Goal: Information Seeking & Learning: Learn about a topic

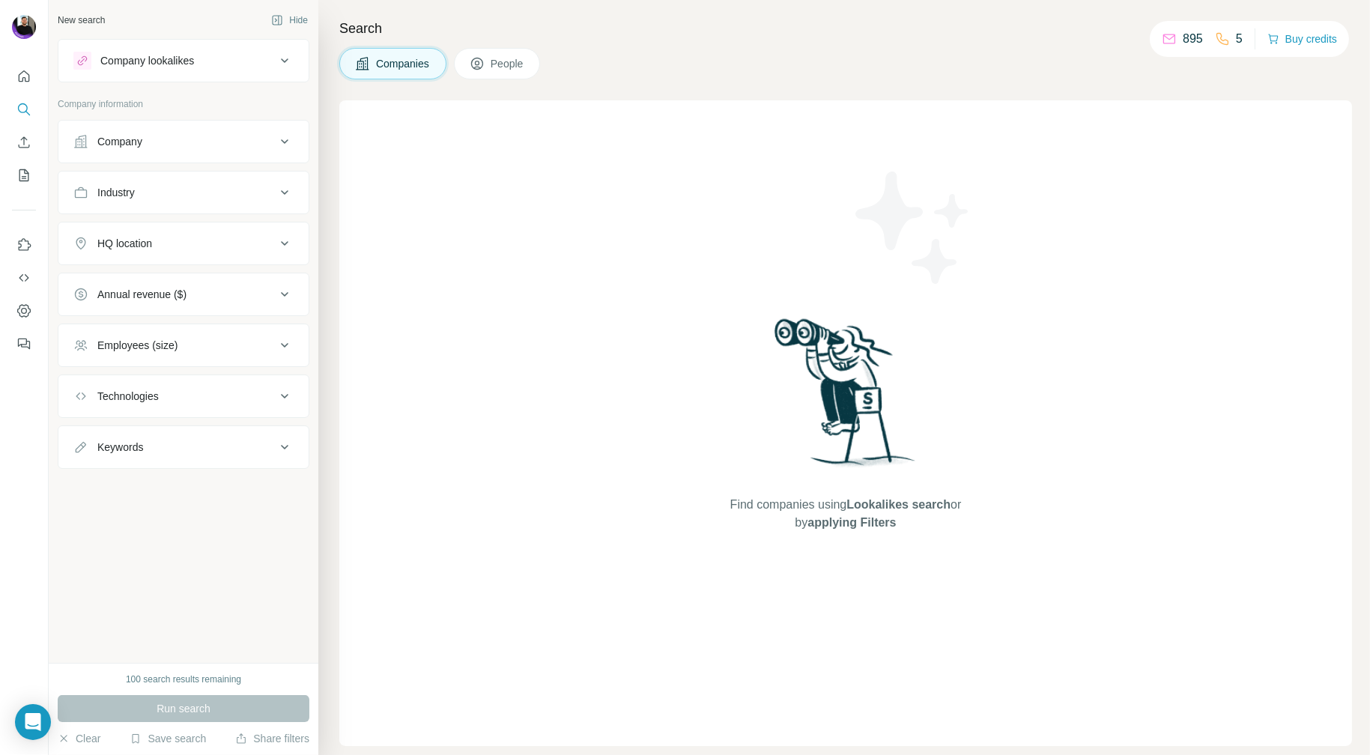
click at [136, 148] on button "Company" at bounding box center [183, 142] width 250 height 36
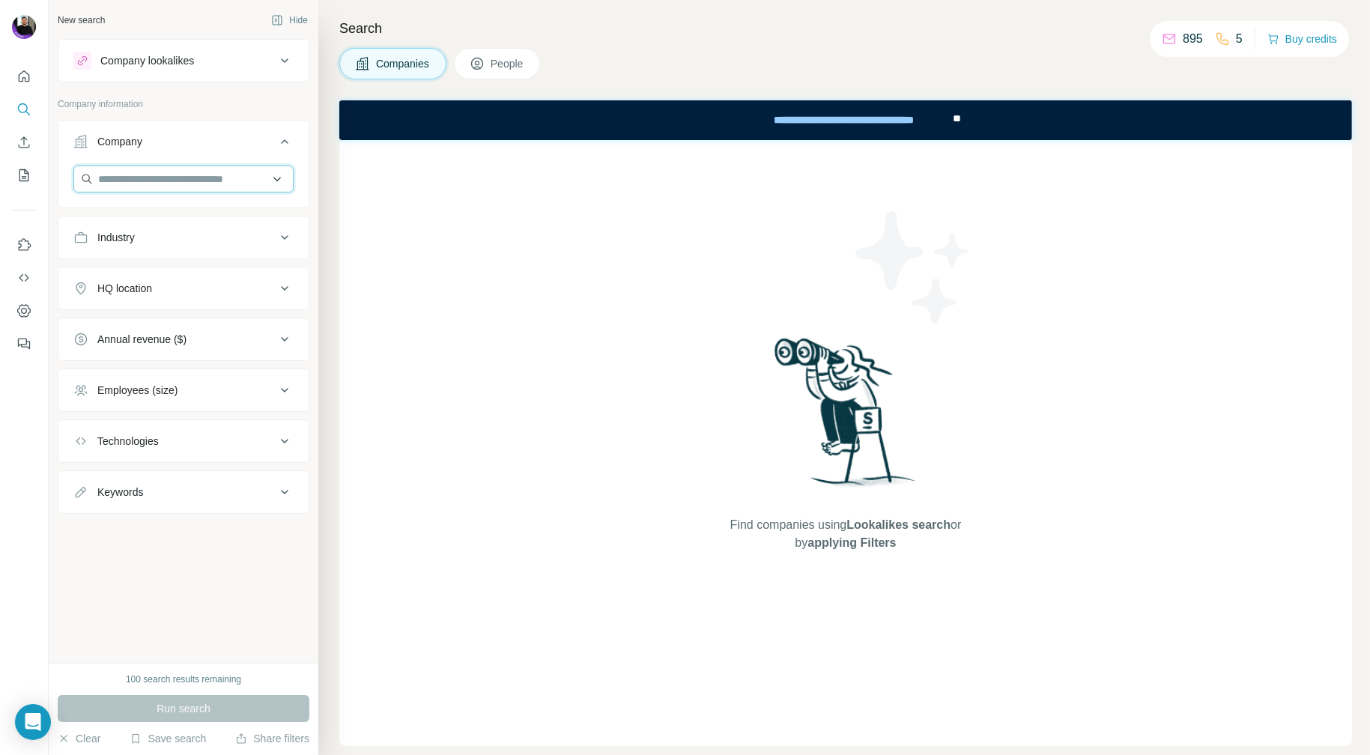
click at [153, 180] on input "text" at bounding box center [183, 178] width 220 height 27
paste input "**********"
type input "**********"
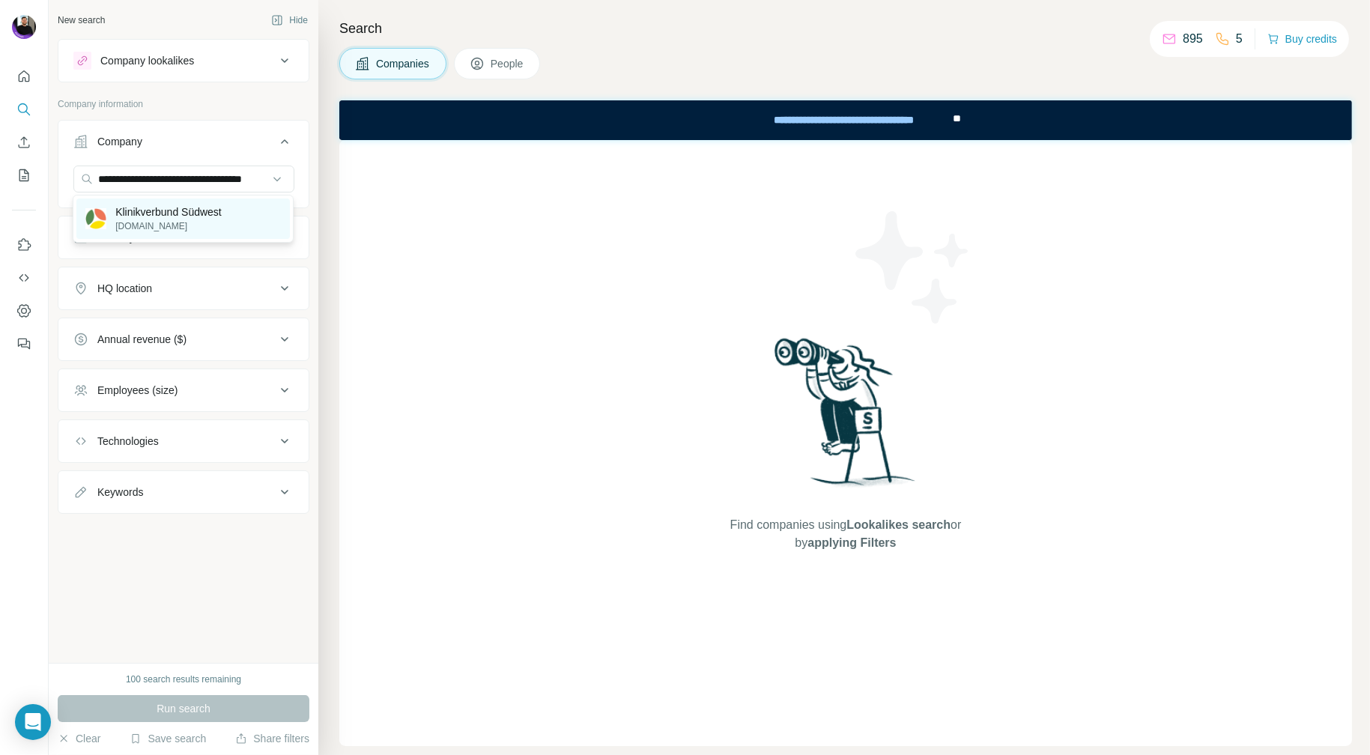
scroll to position [0, 0]
click at [154, 213] on p "Klinikverbund Südwest" at bounding box center [168, 211] width 106 height 15
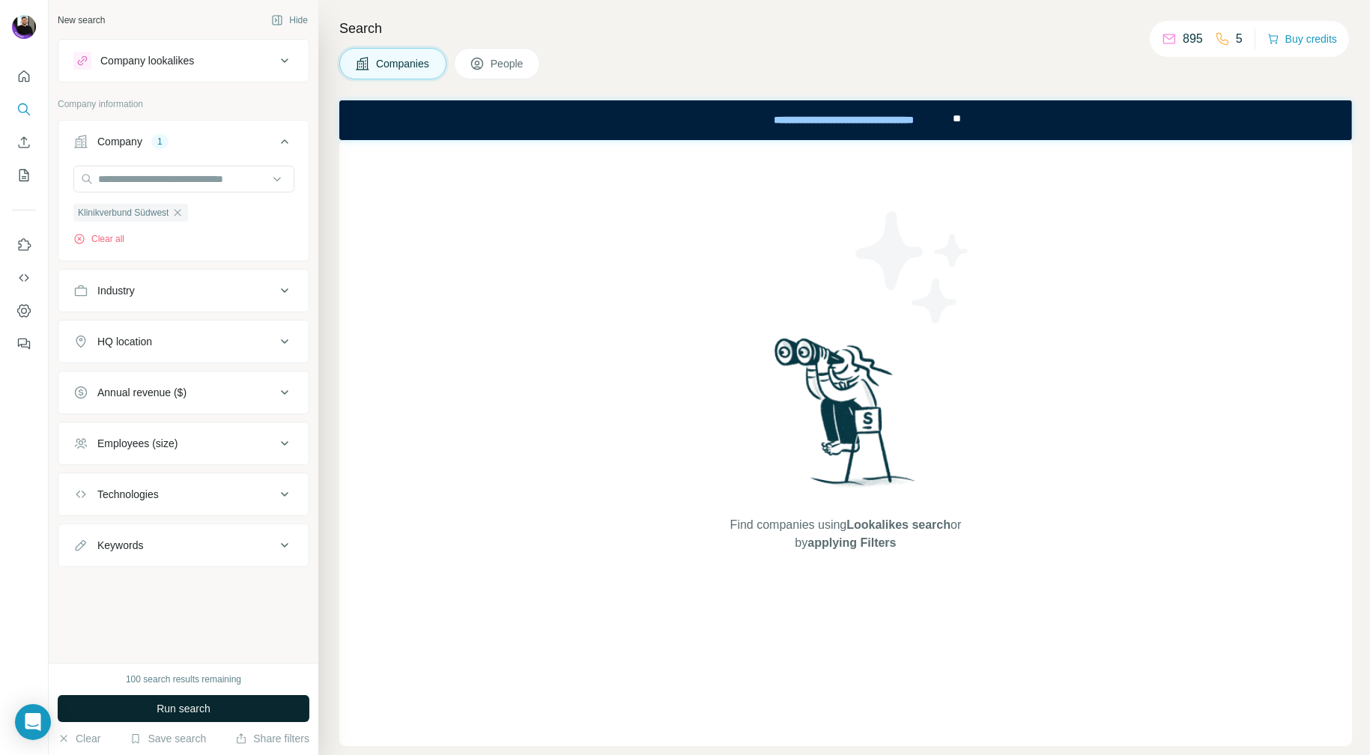
click at [177, 703] on span "Run search" at bounding box center [184, 708] width 54 height 15
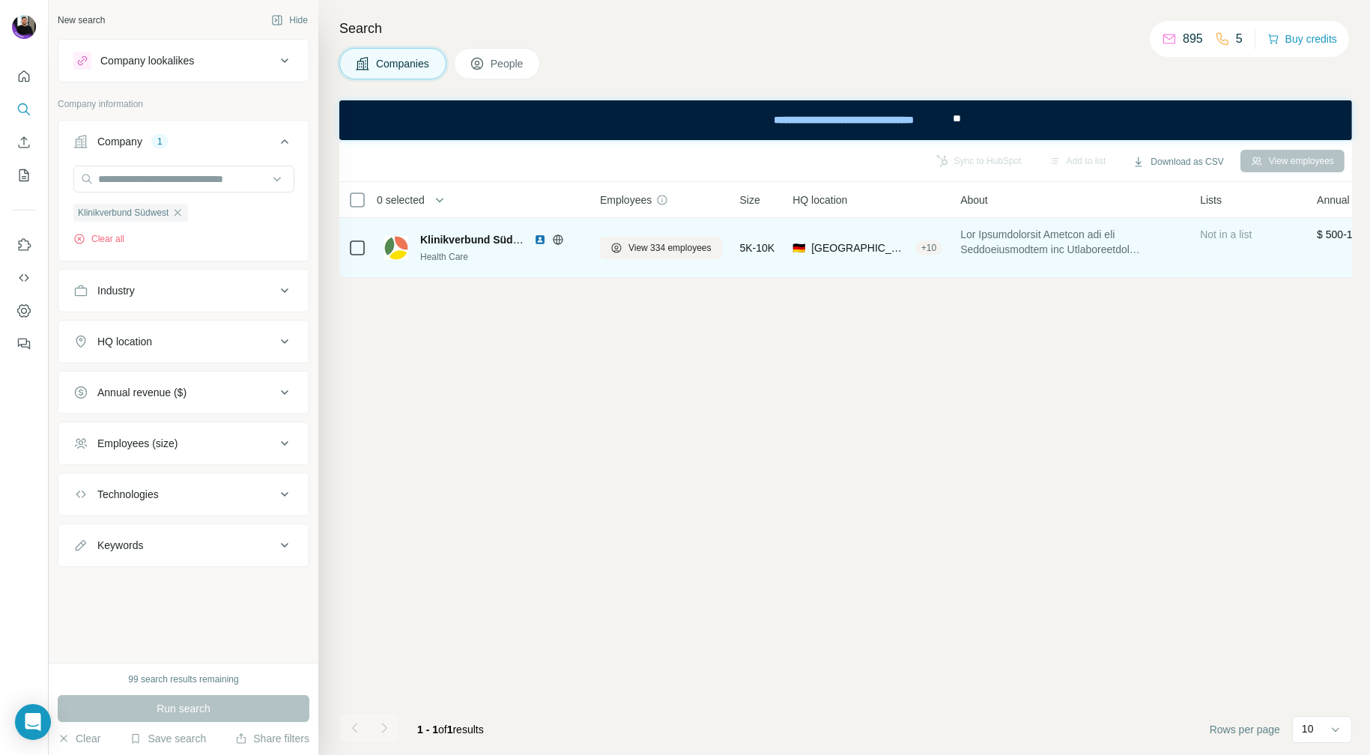
click at [453, 247] on div "Klinikverbund Südwest Health Care" at bounding box center [501, 247] width 162 height 31
click at [680, 248] on span "View 334 employees" at bounding box center [669, 247] width 83 height 13
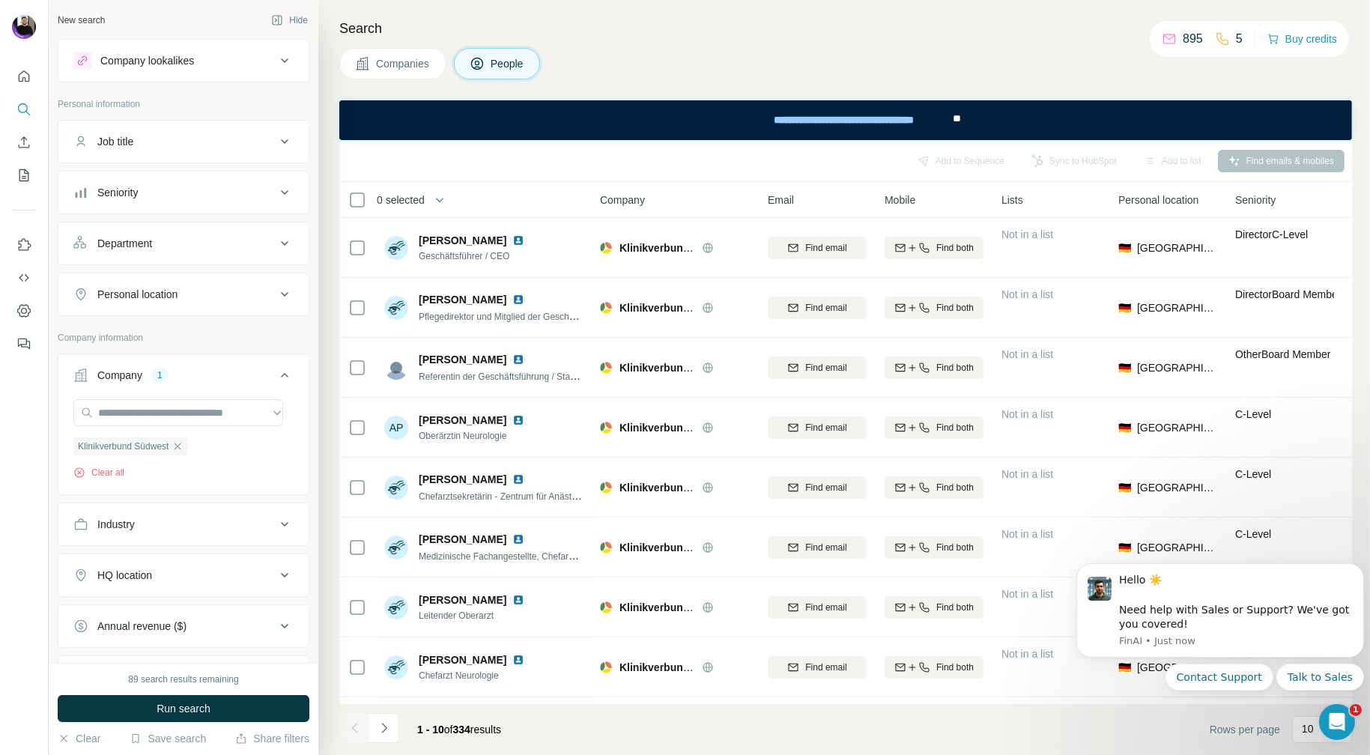
drag, startPoint x: 549, startPoint y: 151, endPoint x: 547, endPoint y: 170, distance: 18.9
click at [547, 170] on div "Add to Sequence Sync to HubSpot Add to list Find emails & mobiles" at bounding box center [845, 161] width 997 height 26
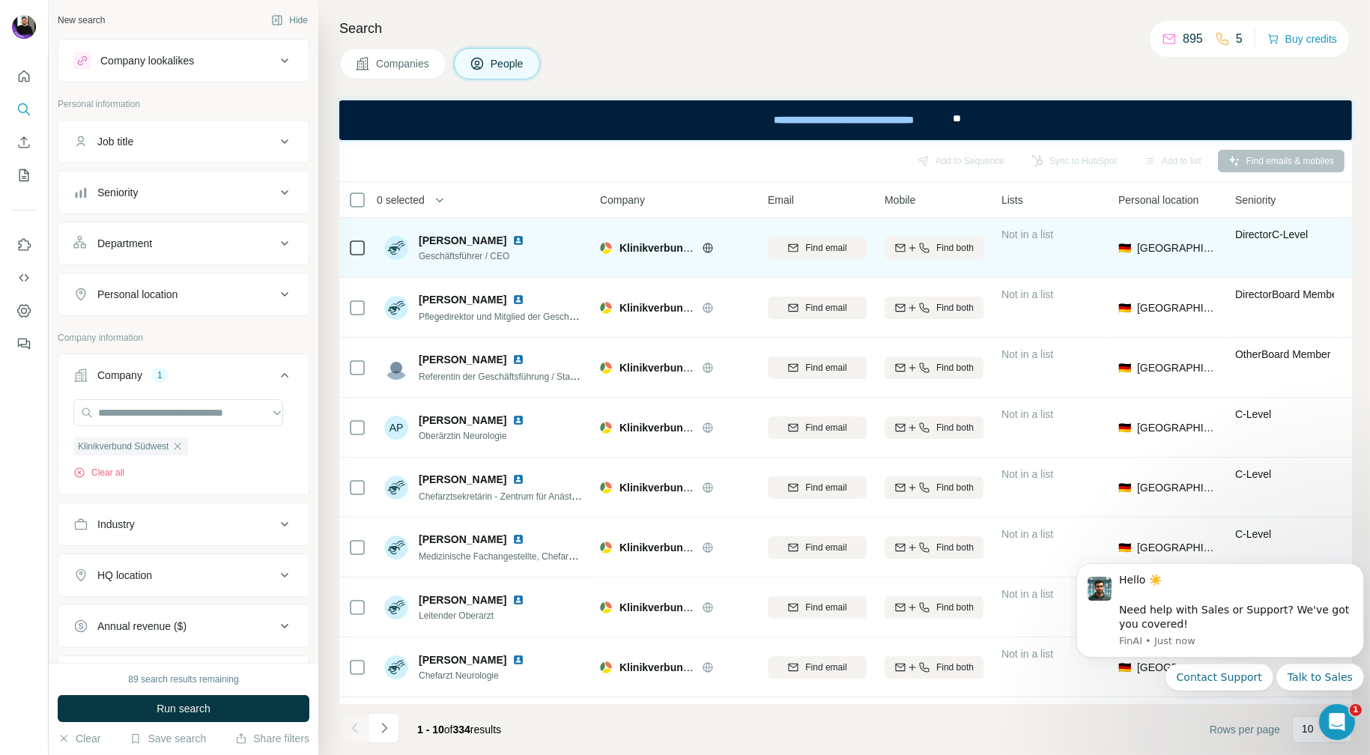
click at [648, 243] on span "Klinikverbund Südwest" at bounding box center [677, 248] width 116 height 12
click at [604, 245] on img at bounding box center [606, 248] width 12 height 12
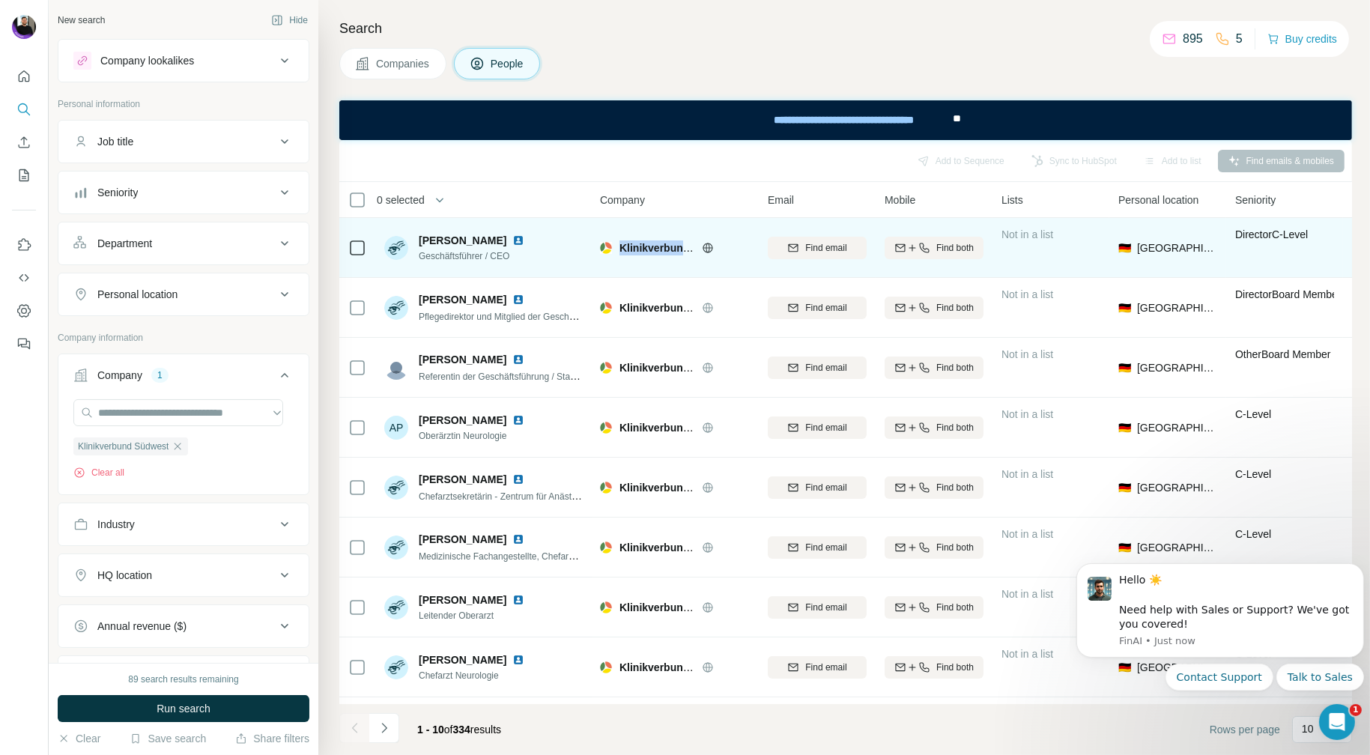
click at [604, 245] on img at bounding box center [606, 248] width 12 height 12
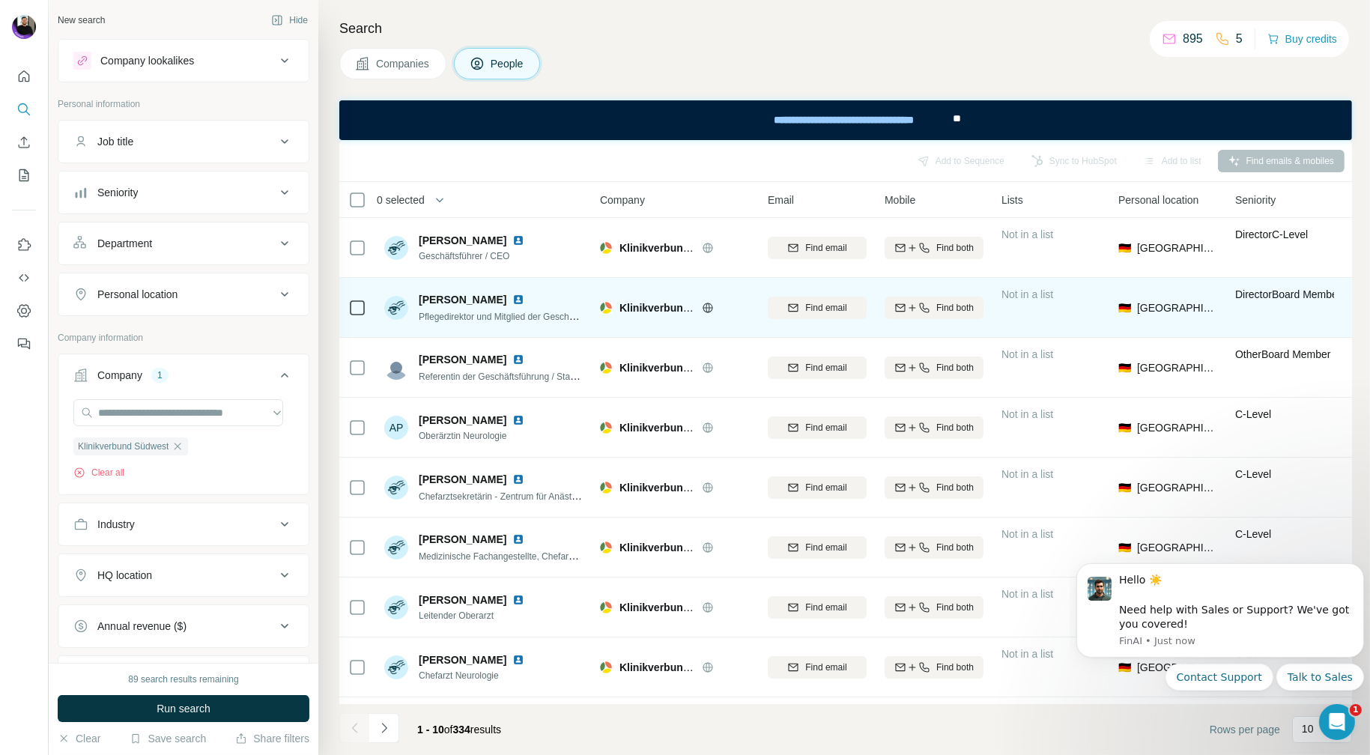
click at [438, 305] on span "[PERSON_NAME]" at bounding box center [463, 299] width 88 height 15
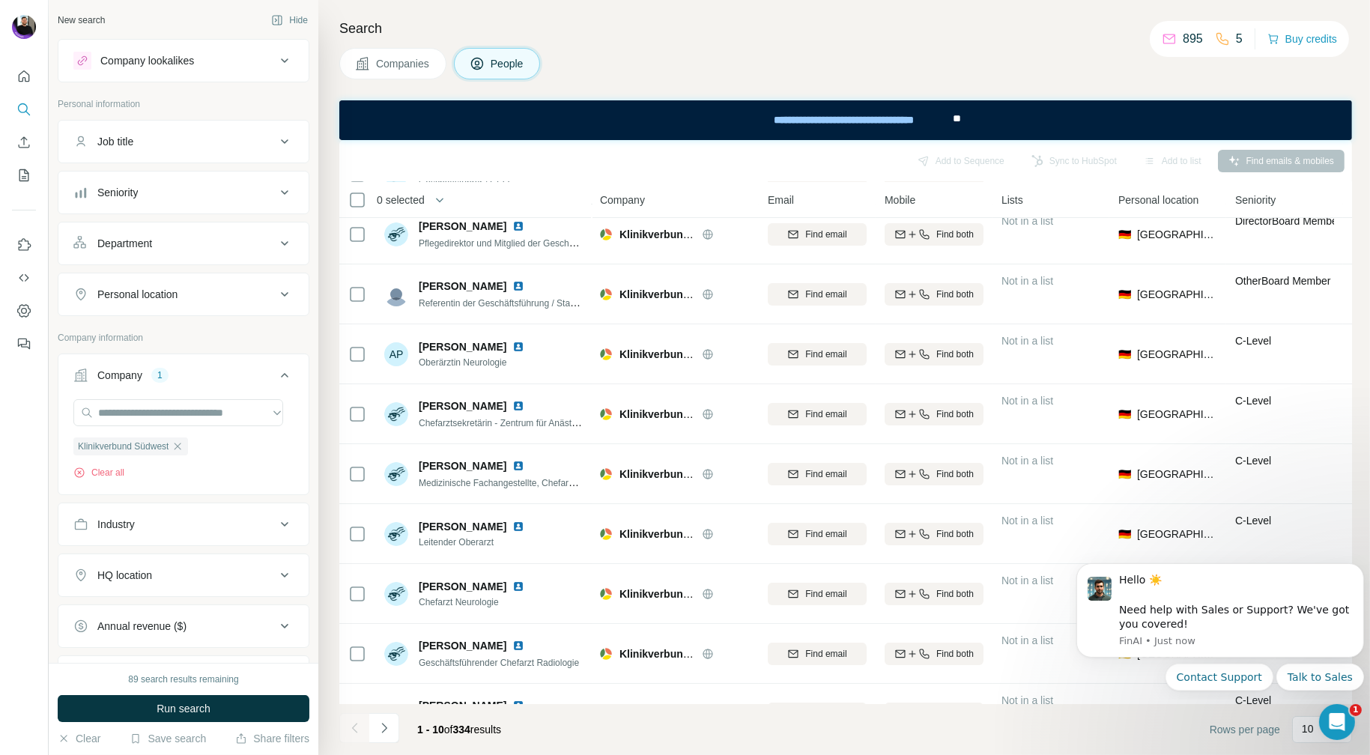
scroll to position [75, 0]
click at [392, 69] on span "Companies" at bounding box center [403, 63] width 55 height 15
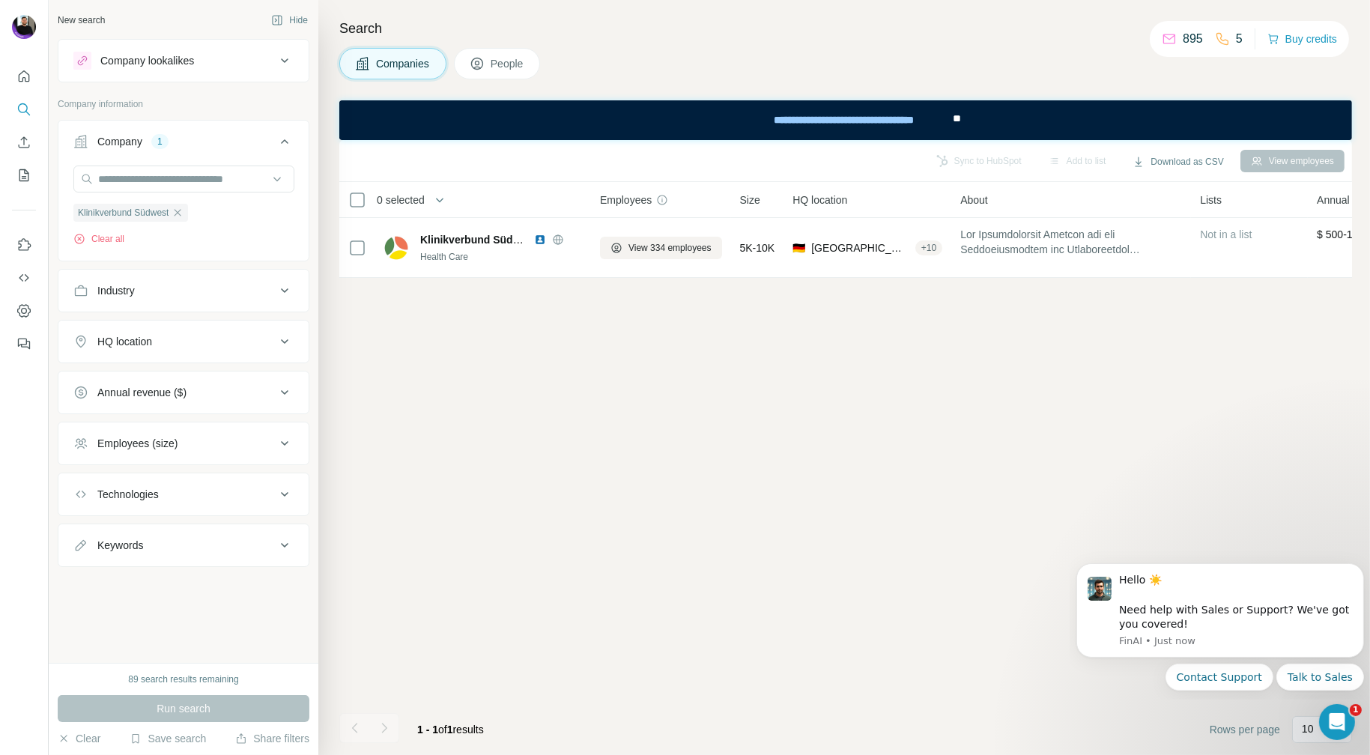
scroll to position [0, 0]
drag, startPoint x: 654, startPoint y: 253, endPoint x: 696, endPoint y: 321, distance: 79.6
click at [696, 321] on div "Sync to HubSpot Add to list Download as CSV View employees 0 selected Companies…" at bounding box center [845, 447] width 1012 height 615
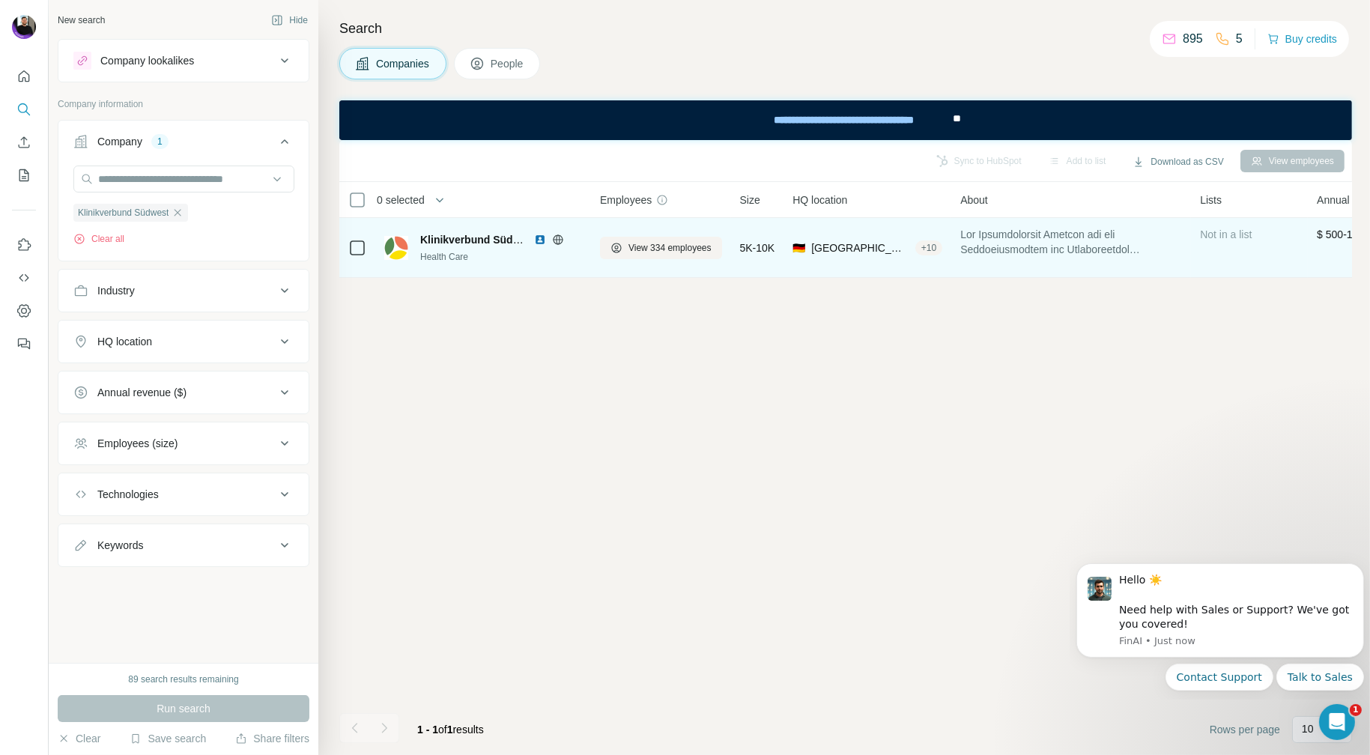
click at [539, 234] on img at bounding box center [540, 240] width 12 height 12
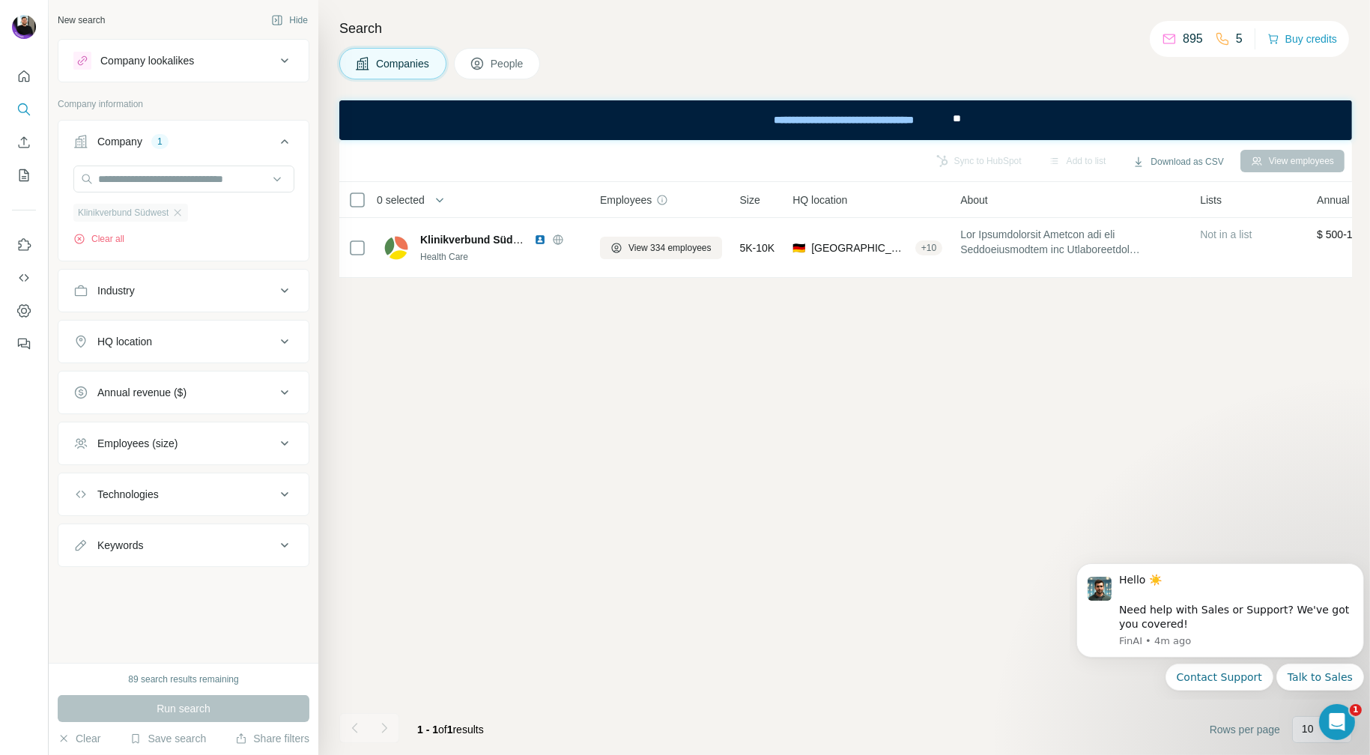
click at [168, 214] on span "Klinikverbund Südwest" at bounding box center [123, 212] width 91 height 13
click at [188, 210] on div "Klinikverbund Südwest" at bounding box center [130, 213] width 115 height 18
click at [183, 210] on icon "button" at bounding box center [177, 213] width 12 height 12
click at [186, 168] on input "text" at bounding box center [183, 178] width 221 height 27
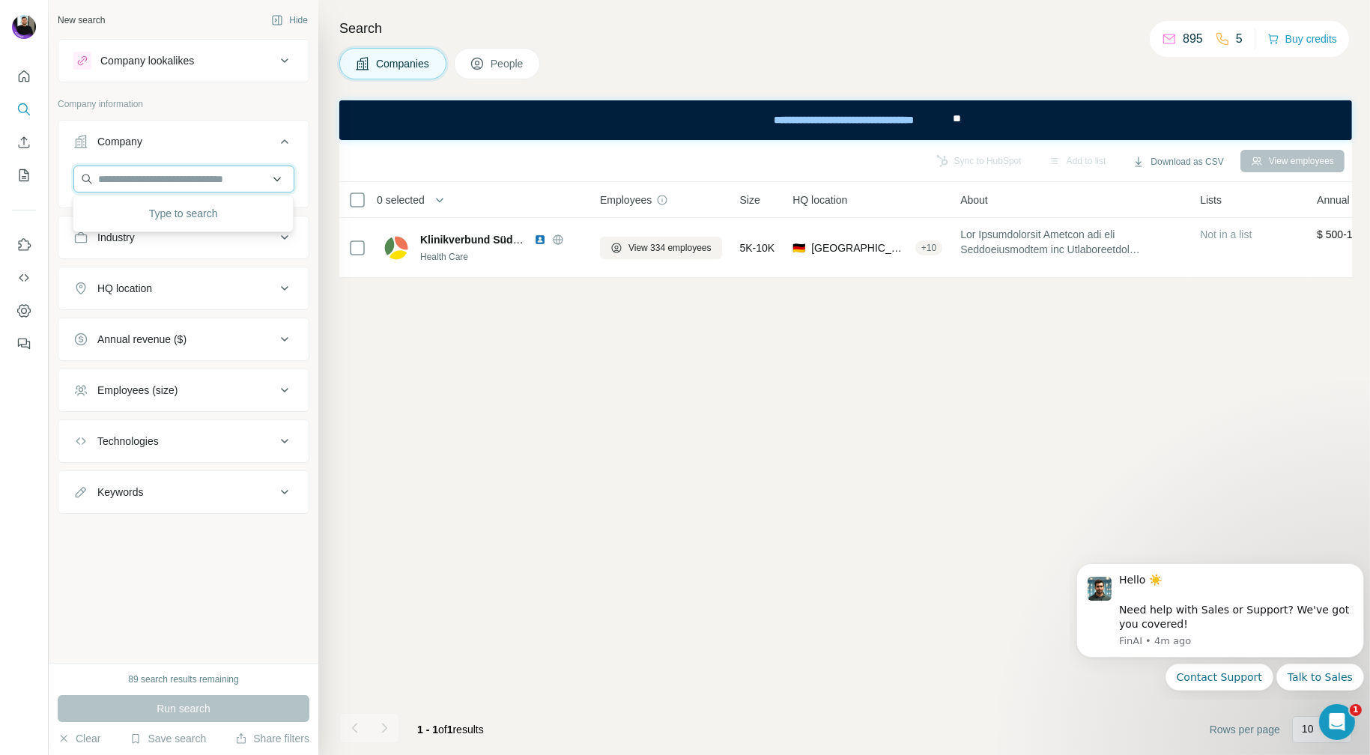
paste input "**********"
type input "**********"
click at [168, 214] on p "Diakonie Rosenheim" at bounding box center [163, 211] width 97 height 15
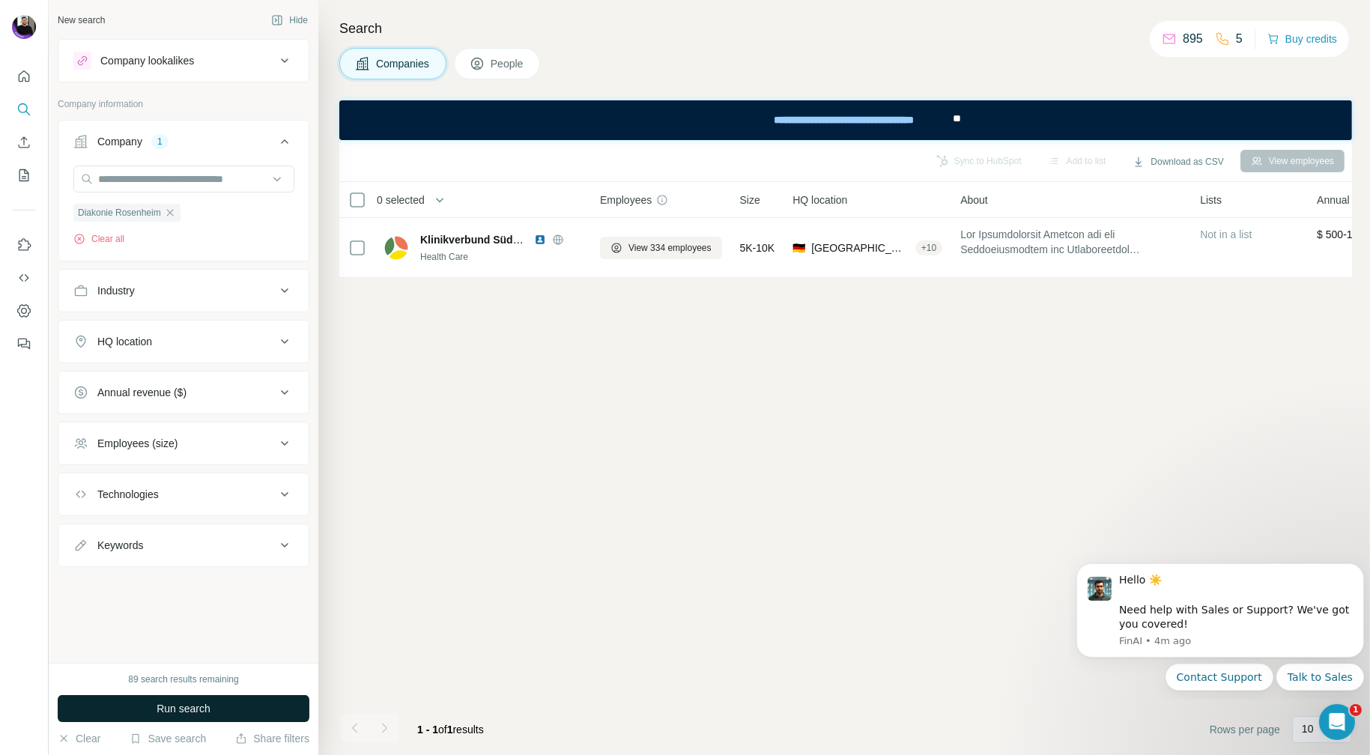
click at [201, 702] on span "Run search" at bounding box center [184, 708] width 54 height 15
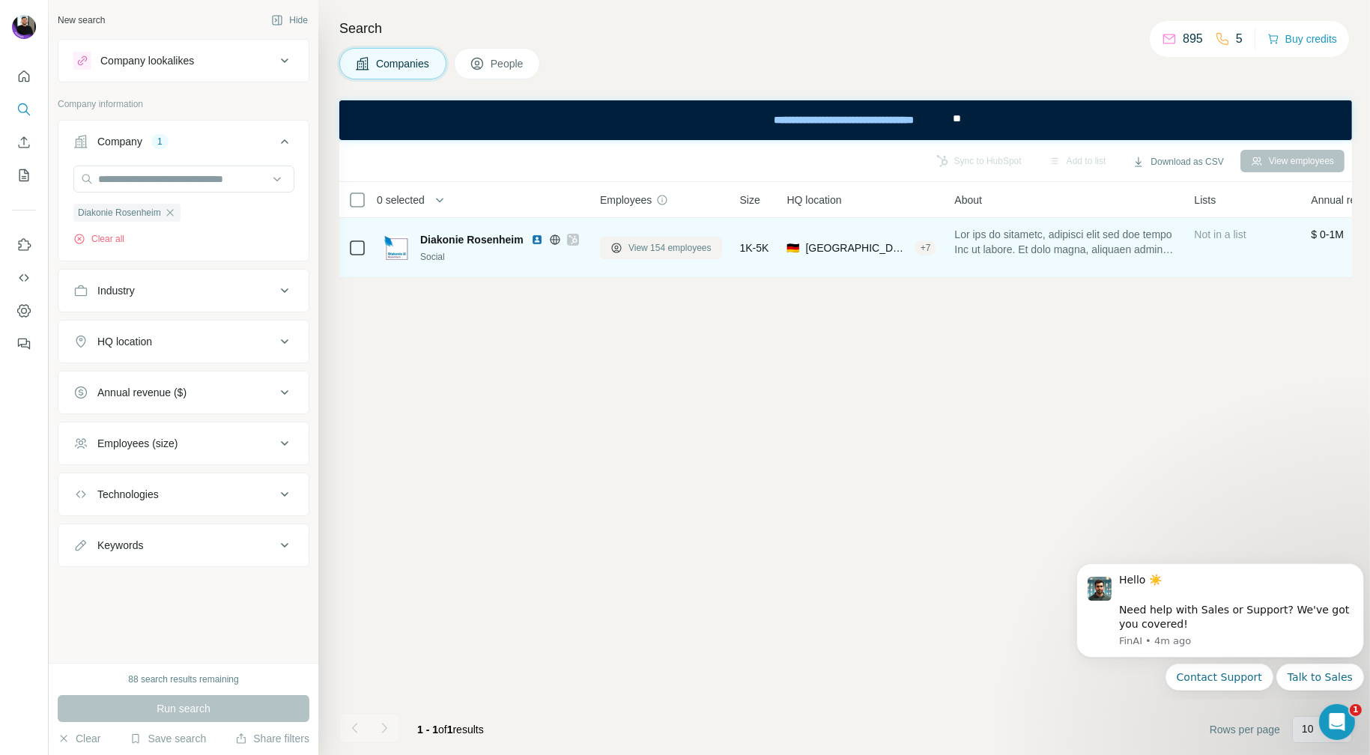
click at [657, 249] on span "View 154 employees" at bounding box center [669, 247] width 83 height 13
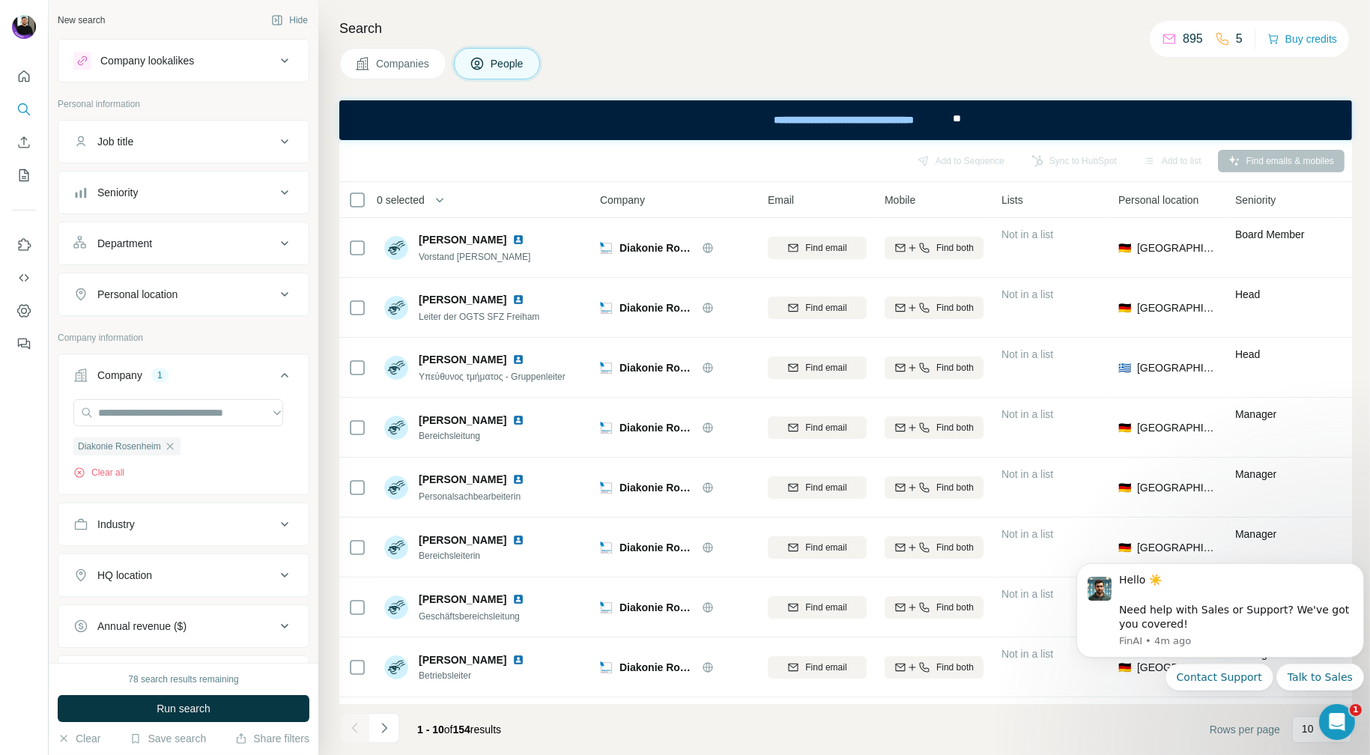
drag, startPoint x: 537, startPoint y: 160, endPoint x: 408, endPoint y: 26, distance: 185.9
click at [408, 26] on h4 "Search" at bounding box center [845, 28] width 1012 height 21
click at [406, 61] on span "Companies" at bounding box center [403, 63] width 55 height 15
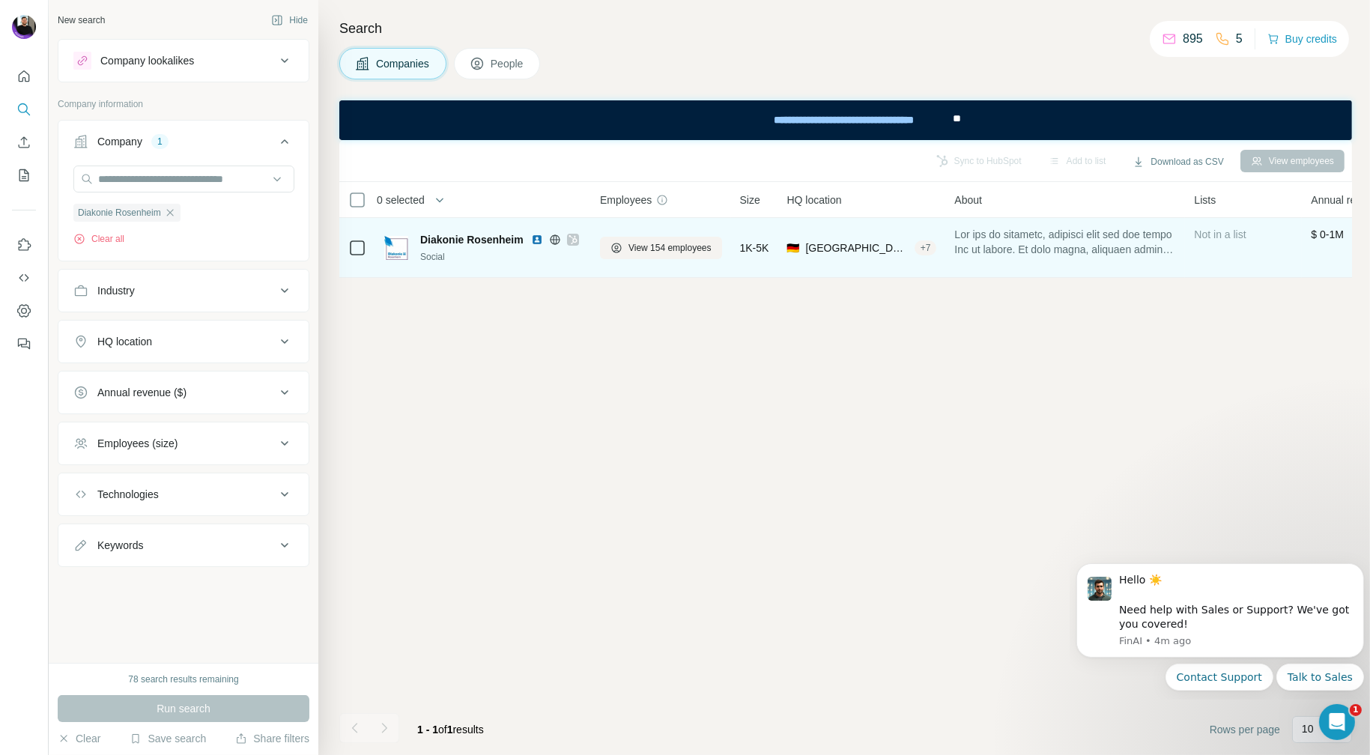
click at [538, 238] on img at bounding box center [537, 240] width 12 height 12
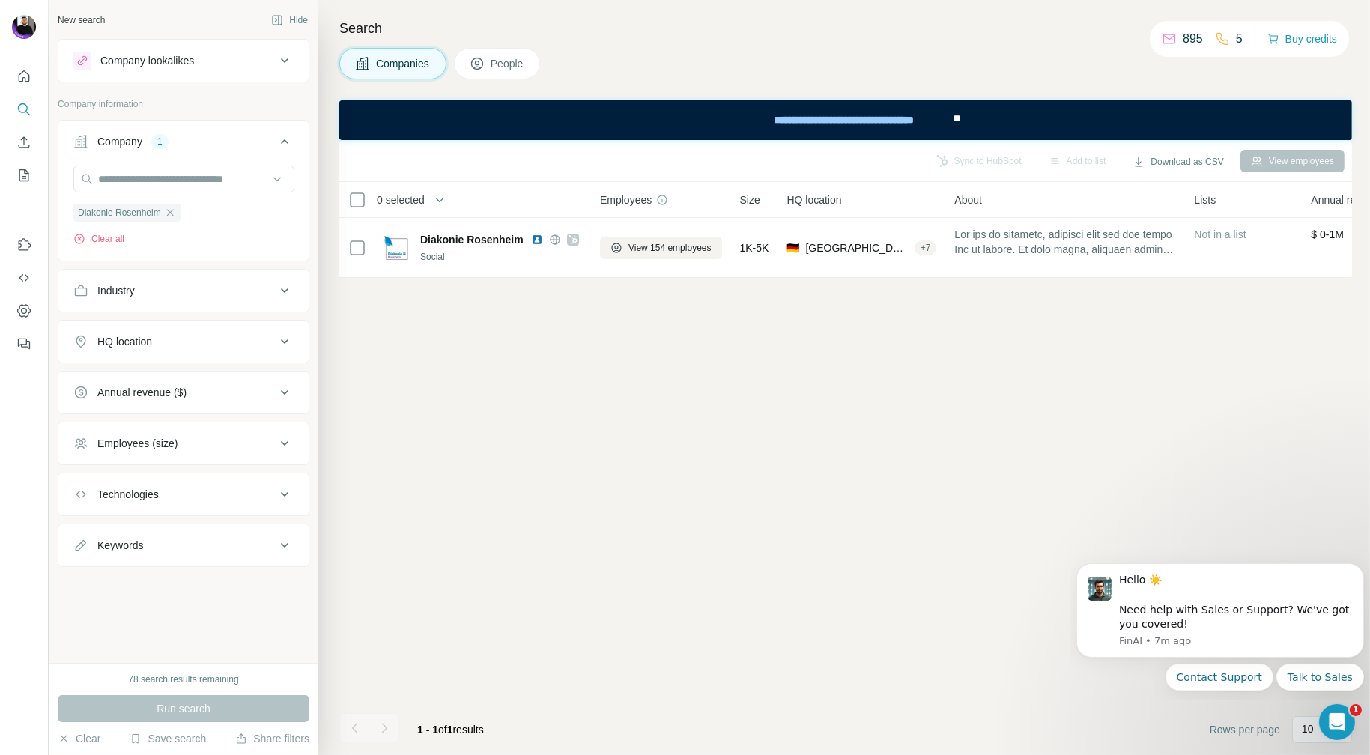
click at [502, 64] on span "People" at bounding box center [507, 63] width 34 height 15
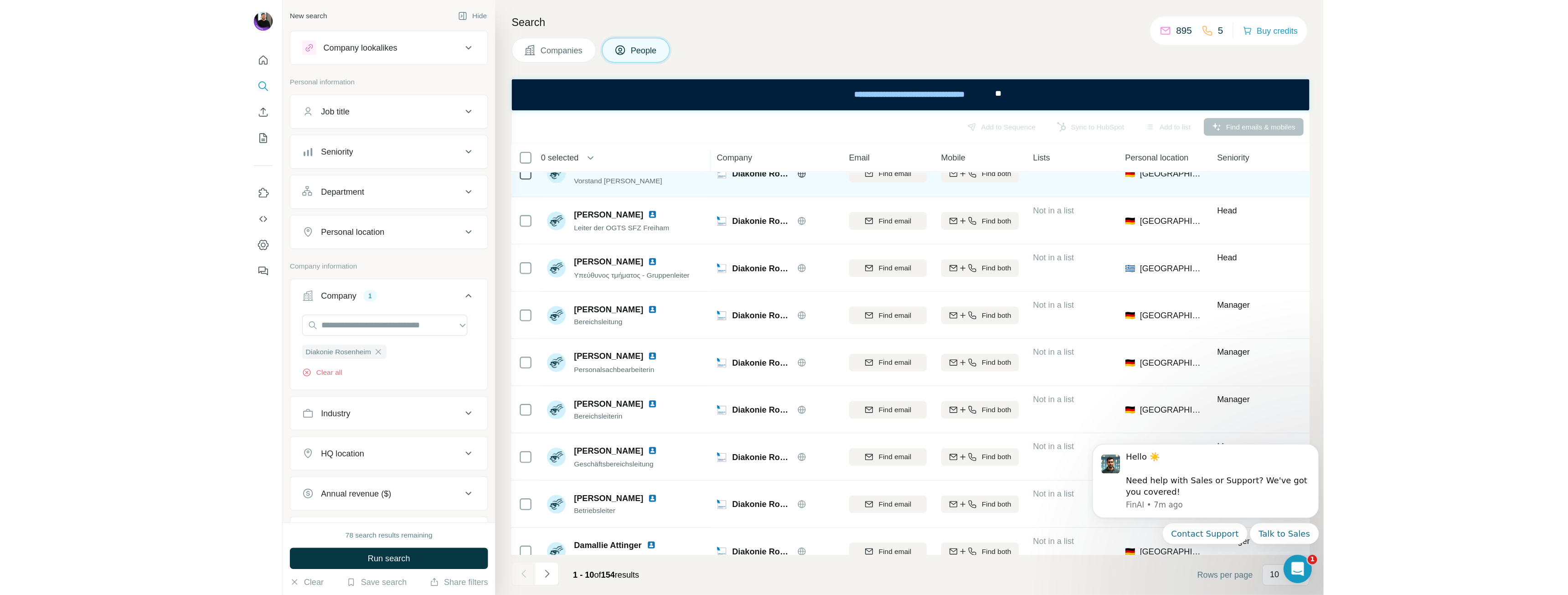
scroll to position [73, 0]
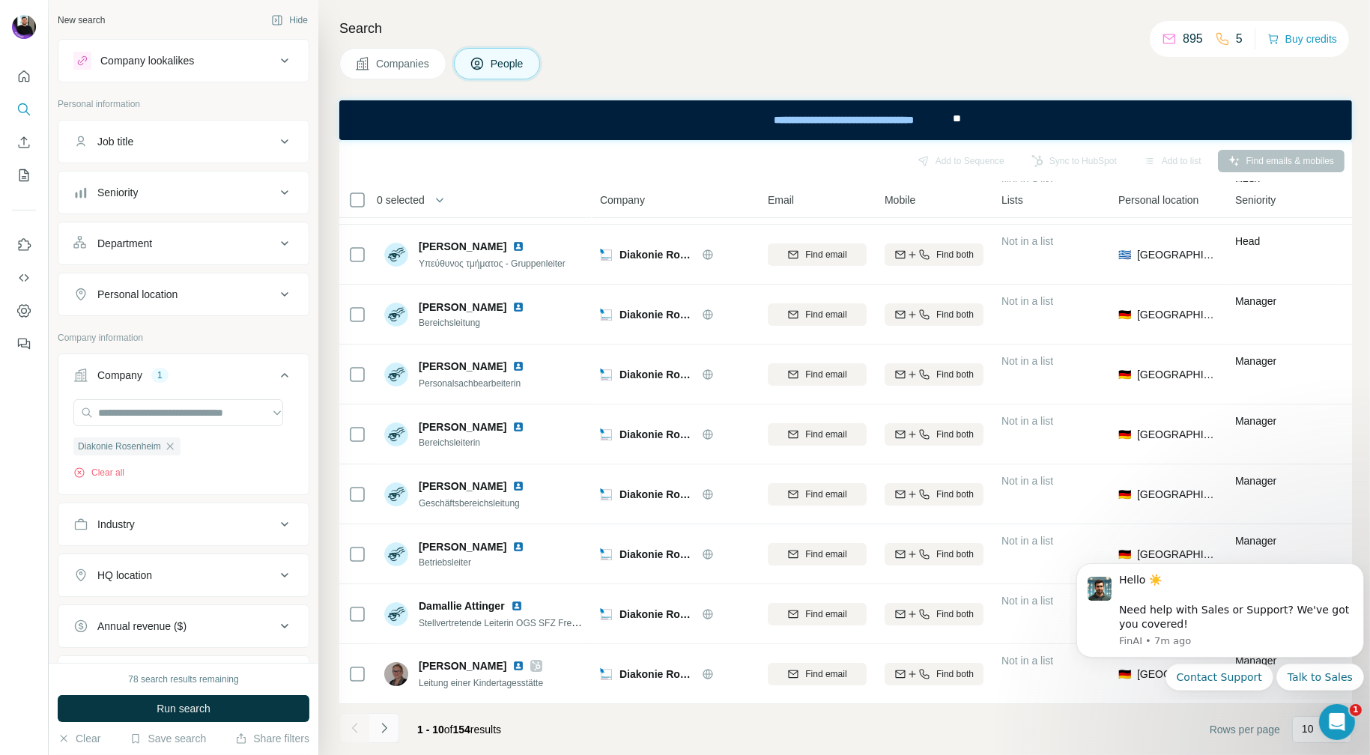
click at [383, 724] on icon "Navigate to next page" at bounding box center [384, 727] width 15 height 15
click at [384, 731] on icon "Navigate to next page" at bounding box center [384, 727] width 15 height 15
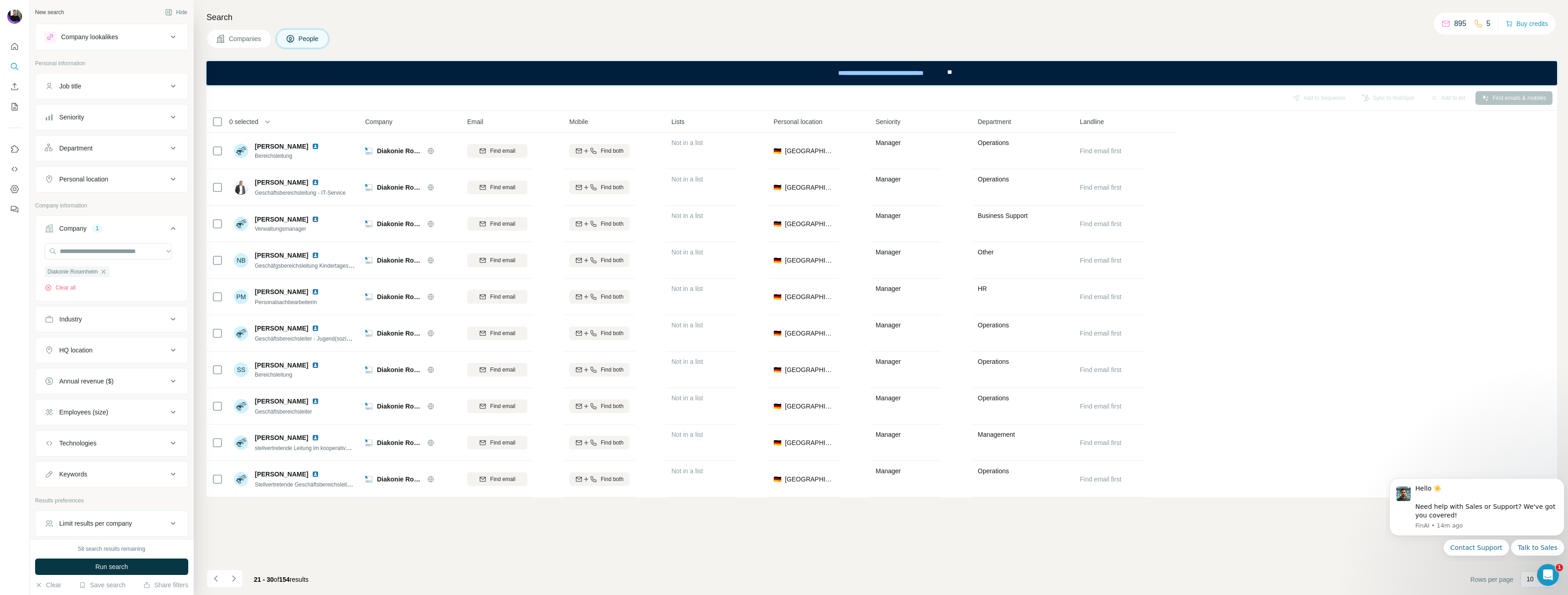
scroll to position [0, 0]
click at [678, 41] on div "Companies People" at bounding box center [881, 38] width 1351 height 19
